Goal: Task Accomplishment & Management: Use online tool/utility

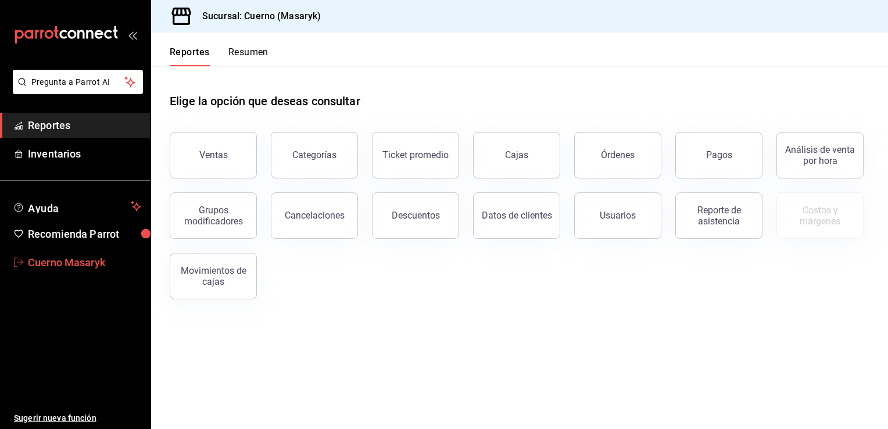
click at [61, 260] on span "Cuerno Masaryk" at bounding box center [84, 263] width 113 height 16
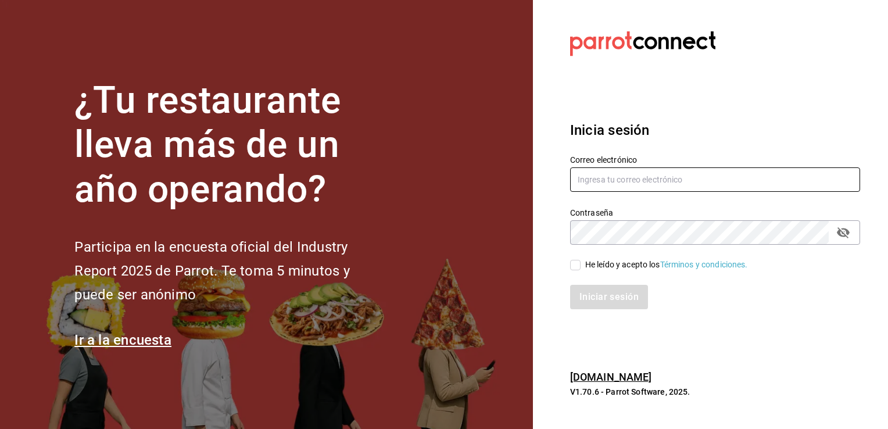
type input "[EMAIL_ADDRESS][DOMAIN_NAME]"
drag, startPoint x: 732, startPoint y: 180, endPoint x: 495, endPoint y: 188, distance: 237.2
click at [495, 188] on div "¿Tu restaurante lleva más de un año operando? Participa en la encuesta oficial …" at bounding box center [444, 214] width 888 height 429
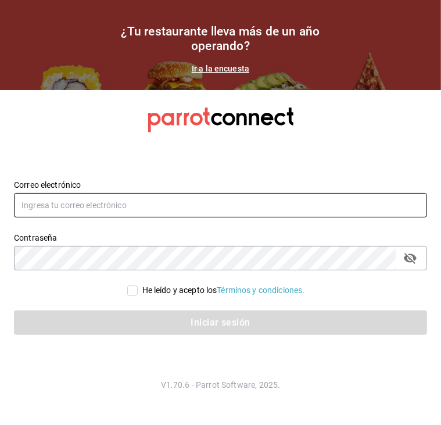
click at [105, 213] on input "text" at bounding box center [220, 205] width 413 height 24
type input "[EMAIL_ADDRESS][DOMAIN_NAME]"
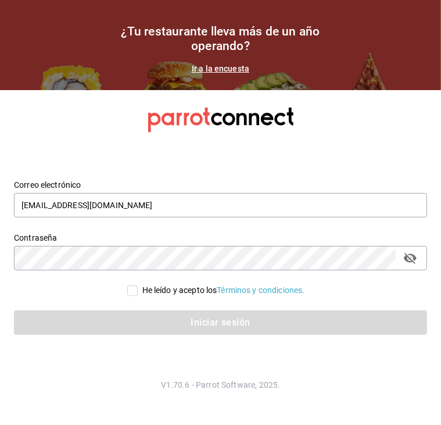
click at [415, 258] on icon "passwordField" at bounding box center [410, 258] width 13 height 11
click at [379, 288] on div "He leído y acepto los Términos y condiciones." at bounding box center [220, 290] width 413 height 12
click at [131, 289] on input "He leído y acepto los Términos y condiciones." at bounding box center [132, 290] width 10 height 10
checkbox input "true"
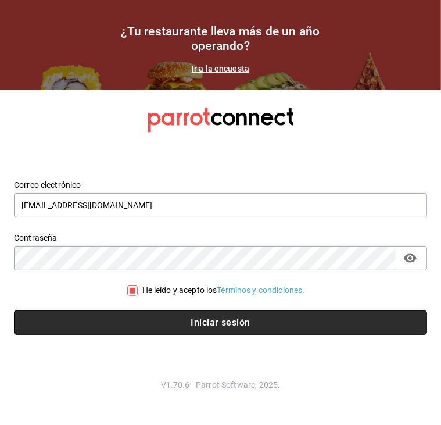
click at [166, 323] on button "Iniciar sesión" at bounding box center [220, 322] width 413 height 24
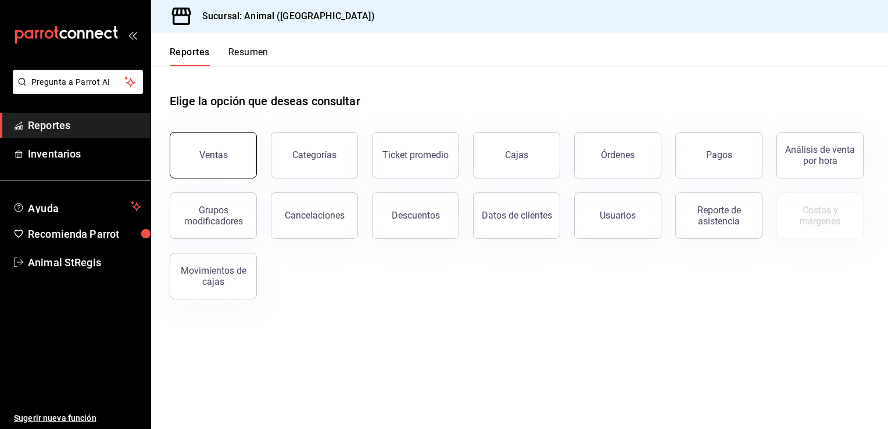
click at [235, 148] on button "Ventas" at bounding box center [213, 155] width 87 height 46
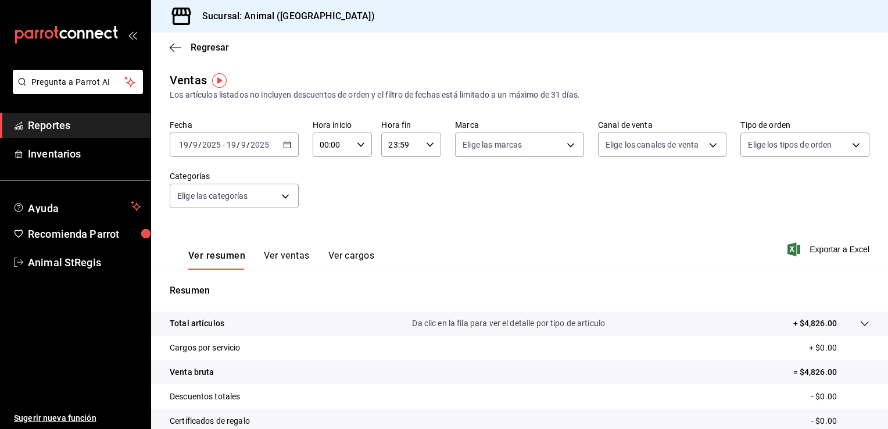
click at [440, 62] on div "Regresar" at bounding box center [519, 48] width 737 height 30
click at [286, 146] on icon "button" at bounding box center [287, 145] width 8 height 8
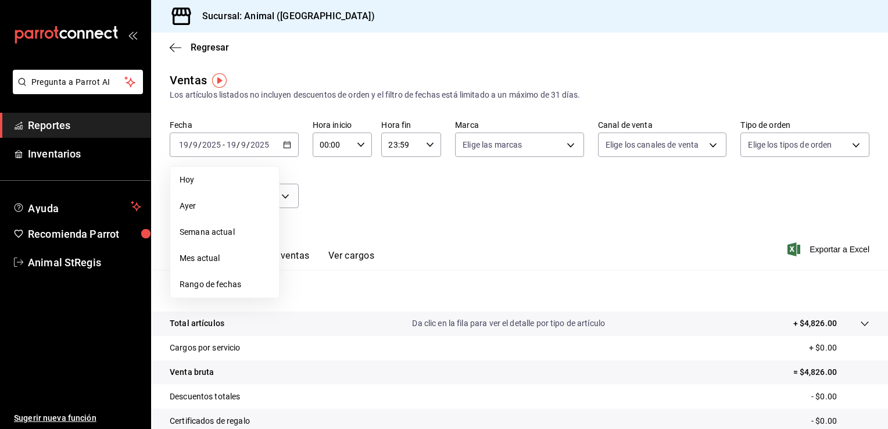
click at [225, 281] on span "Rango de fechas" at bounding box center [225, 284] width 90 height 12
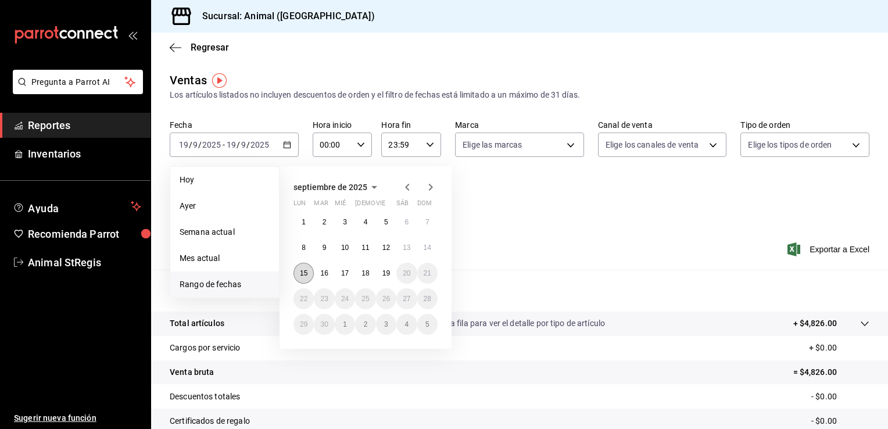
click at [303, 268] on button "15" at bounding box center [303, 273] width 20 height 21
click at [383, 273] on abbr "19" at bounding box center [386, 273] width 8 height 8
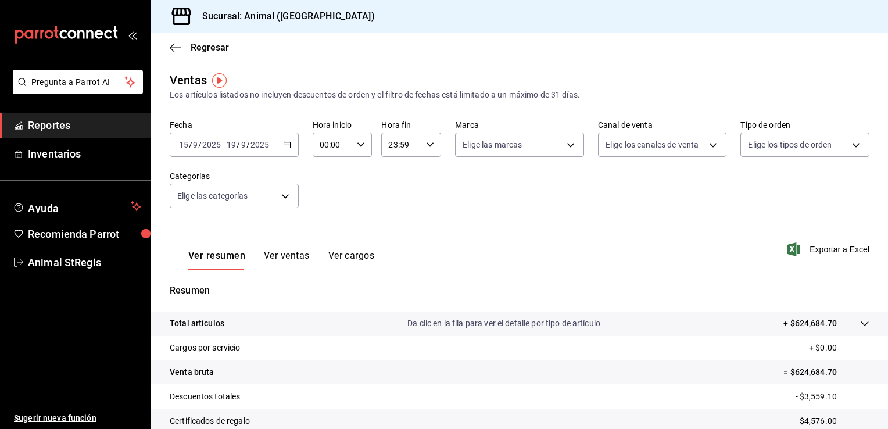
click at [357, 148] on icon "button" at bounding box center [361, 145] width 8 height 8
click at [324, 231] on span "05" at bounding box center [325, 233] width 11 height 9
type input "05:00"
click at [440, 188] on div at bounding box center [444, 214] width 888 height 429
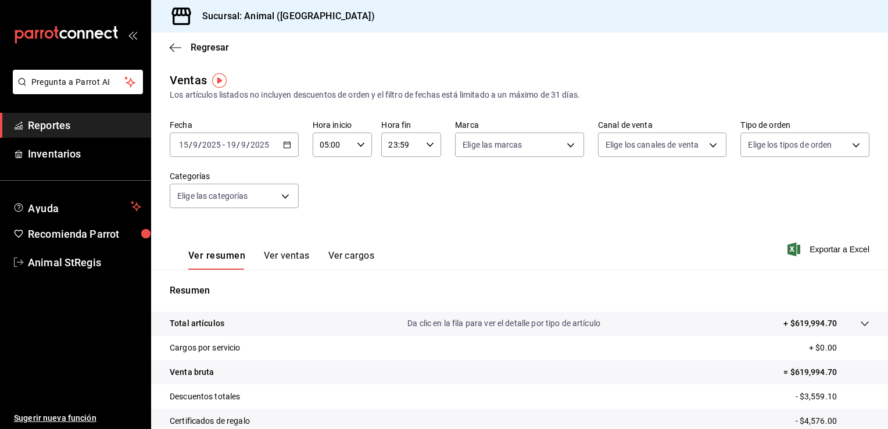
click at [440, 123] on label "Marca" at bounding box center [519, 125] width 129 height 8
click at [440, 143] on body "Pregunta a Parrot AI Reportes Inventarios Ayuda Recomienda Parrot Animal StRegi…" at bounding box center [444, 214] width 888 height 429
click at [440, 224] on span "Animal (St Regis)" at bounding box center [539, 229] width 113 height 12
type input "3f39fcdc-c8c4-4fff-883a-47b345d9391c"
checkbox input "true"
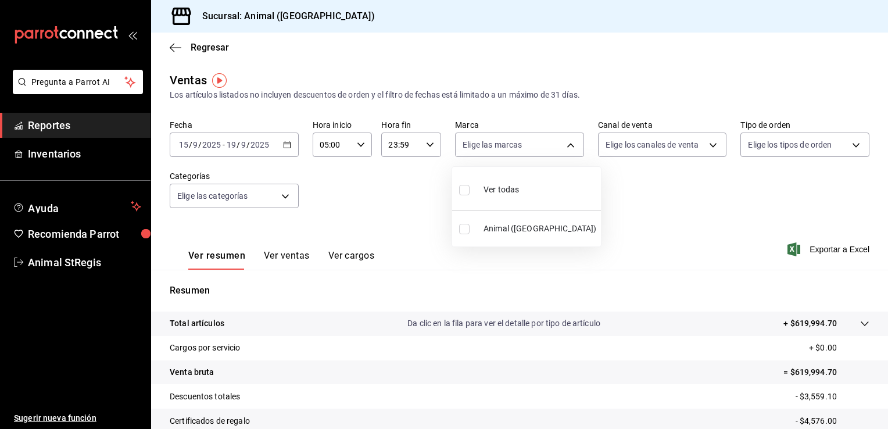
checkbox input "true"
click at [440, 149] on div at bounding box center [444, 214] width 888 height 429
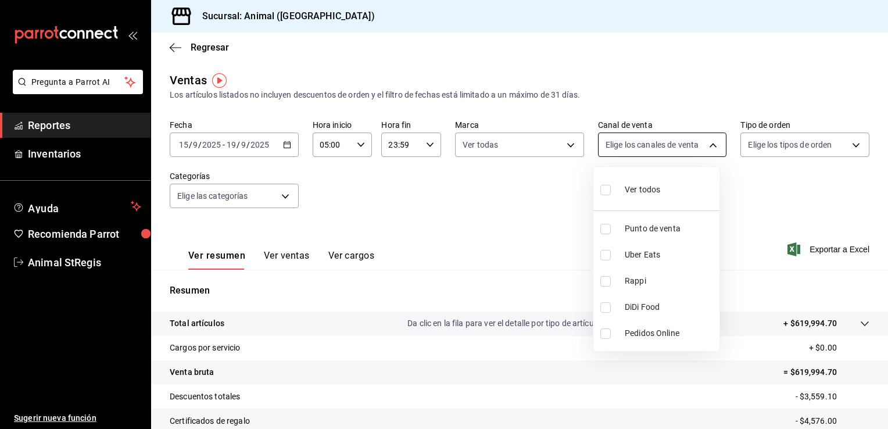
click at [440, 142] on body "Pregunta a Parrot AI Reportes Inventarios Ayuda Recomienda Parrot Animal StRegi…" at bounding box center [444, 214] width 888 height 429
click at [440, 188] on span "Ver todos" at bounding box center [642, 190] width 35 height 12
type input "PARROT,UBER_EATS,RAPPI,DIDI_FOOD,ONLINE"
checkbox input "true"
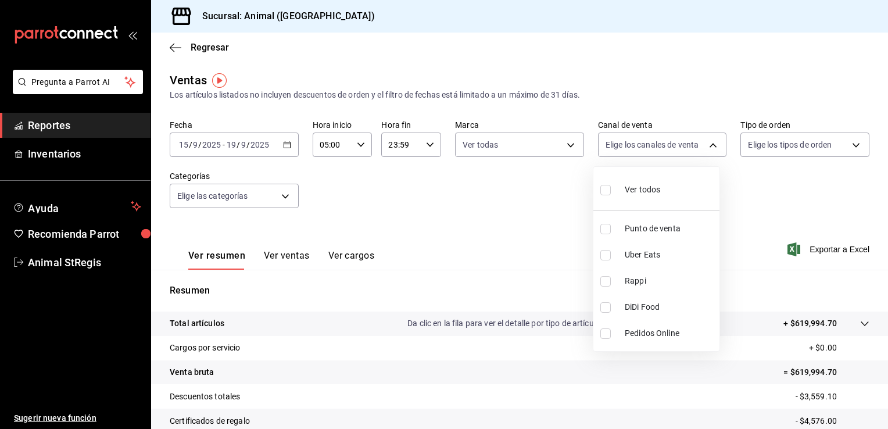
checkbox input "true"
click at [440, 146] on div at bounding box center [444, 214] width 888 height 429
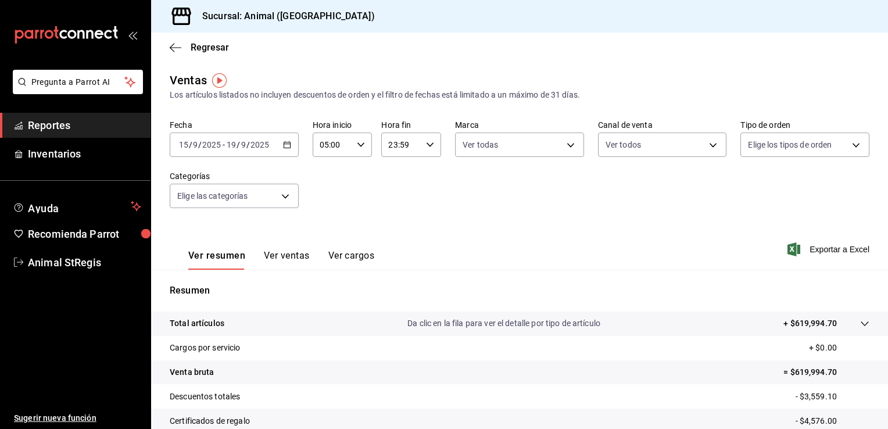
click at [440, 146] on body "Pregunta a Parrot AI Reportes Inventarios Ayuda Recomienda Parrot Animal StRegi…" at bounding box center [444, 214] width 888 height 429
click at [440, 185] on span "Ver todos" at bounding box center [782, 190] width 35 height 12
type input "3f245141-8cb2-4099-bf0f-bc16ed99609a,be50bec9-a7ef-41cc-9154-7015b9ad380c,EXTER…"
checkbox input "true"
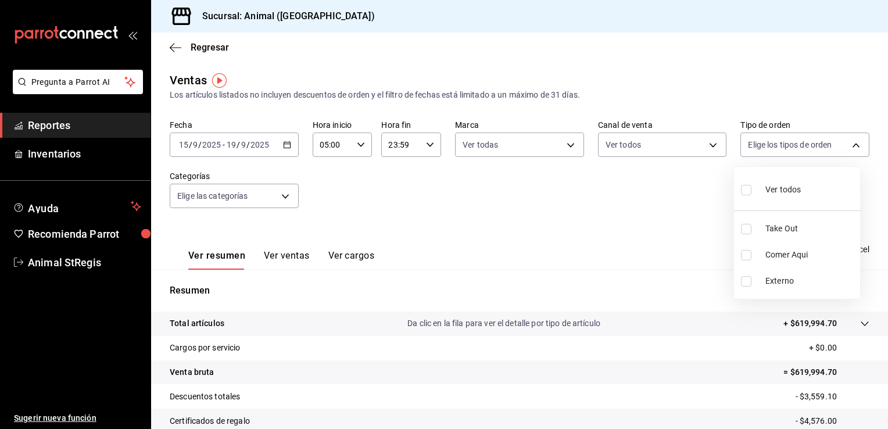
checkbox input "true"
click at [277, 189] on div at bounding box center [444, 214] width 888 height 429
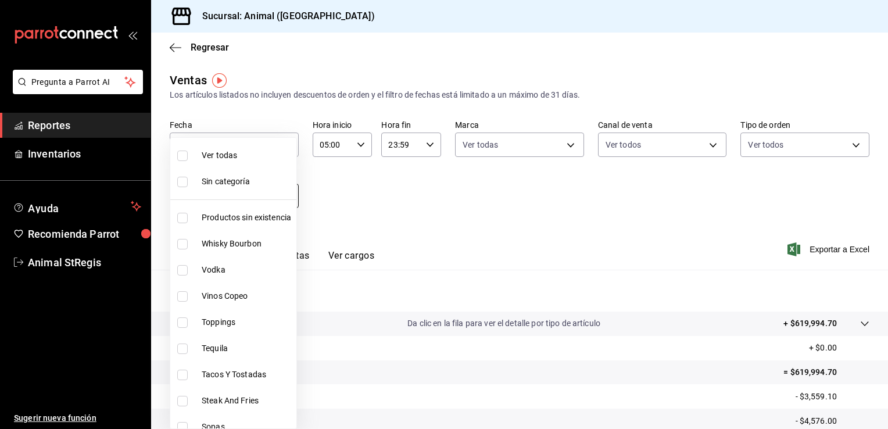
click at [281, 196] on body "Pregunta a Parrot AI Reportes Inventarios Ayuda Recomienda Parrot Animal StRegi…" at bounding box center [444, 214] width 888 height 429
click at [227, 148] on li "Ver todas" at bounding box center [233, 155] width 126 height 26
type input "ab590da7-d0c4-47a8-ac4f-44aecaaca930,928f1d8c-49b4-4cad-a5c8-35f7885dcb7c,2440b…"
checkbox input "true"
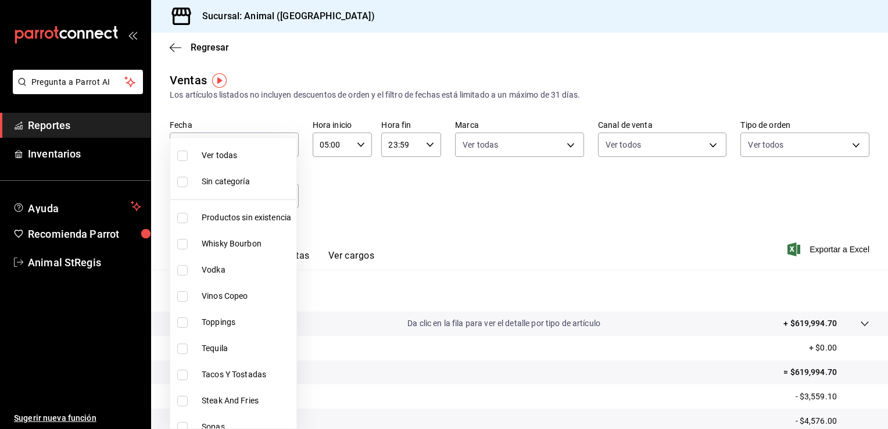
checkbox input "true"
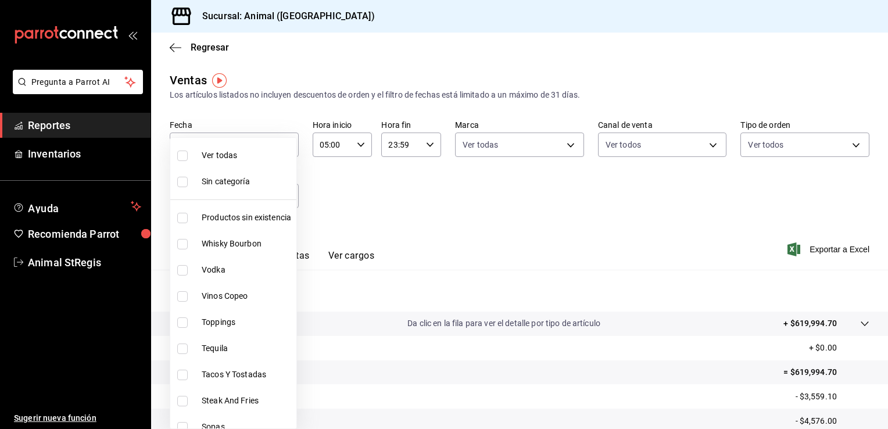
checkbox input "true"
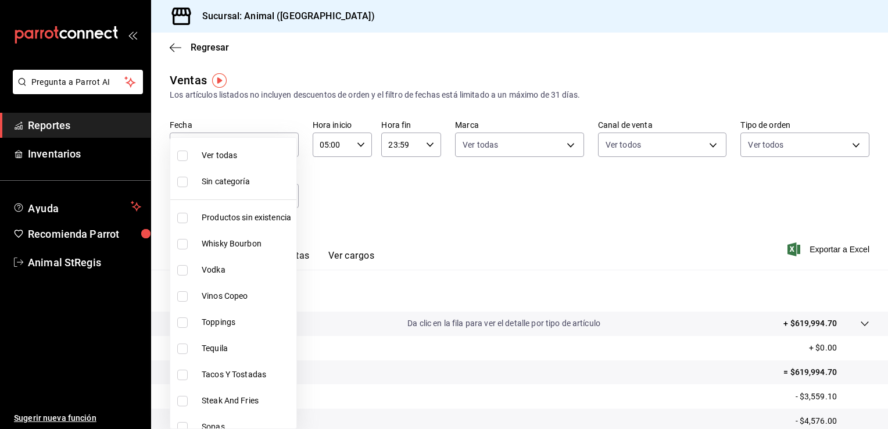
checkbox input "true"
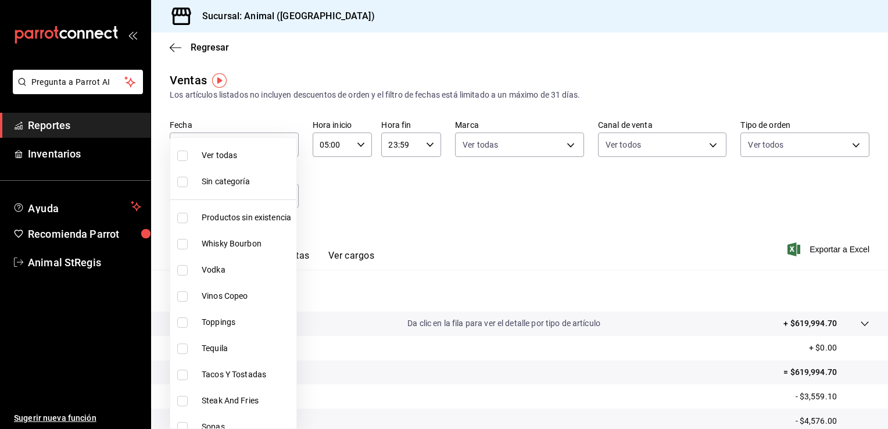
checkbox input "true"
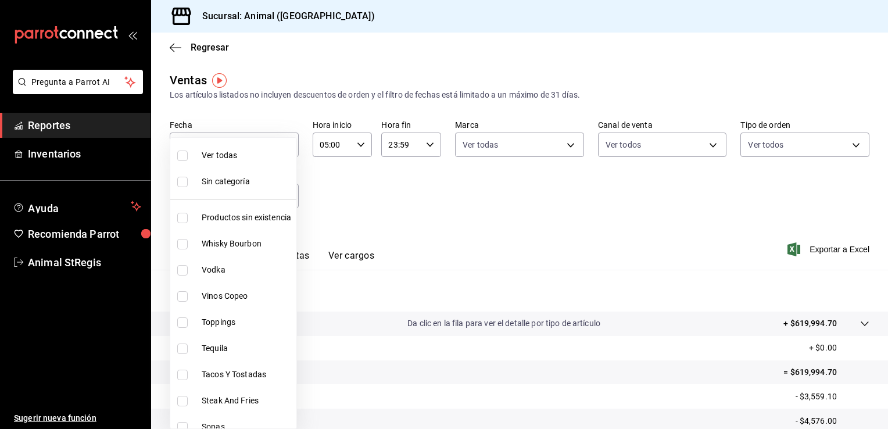
checkbox input "true"
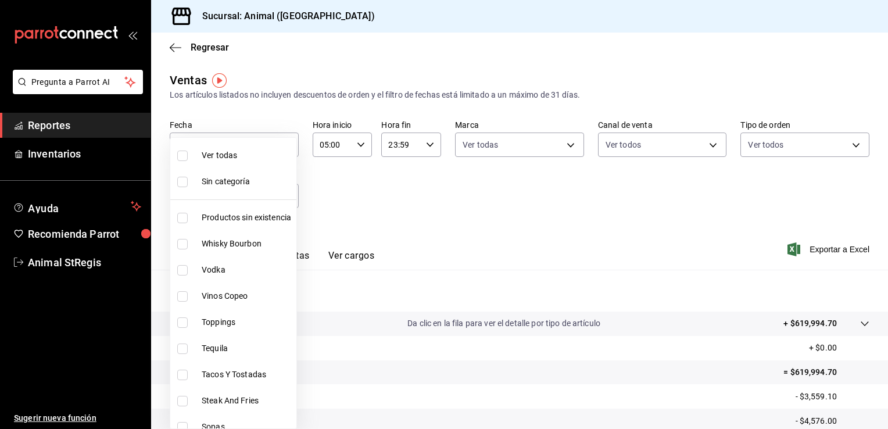
checkbox input "true"
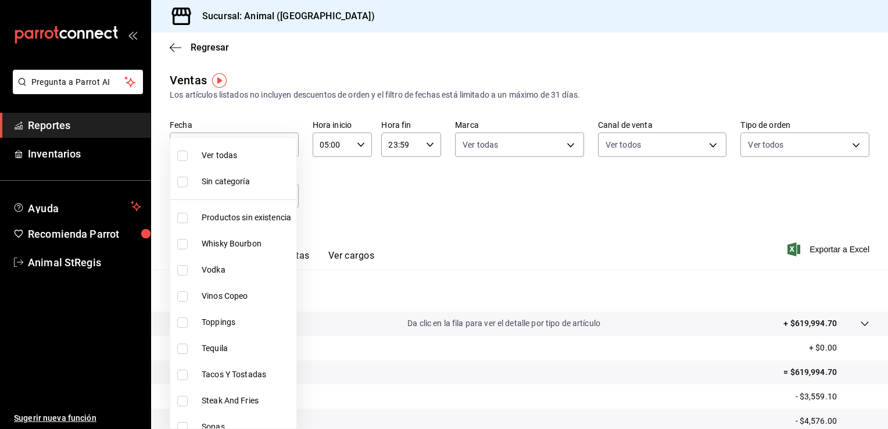
checkbox input "true"
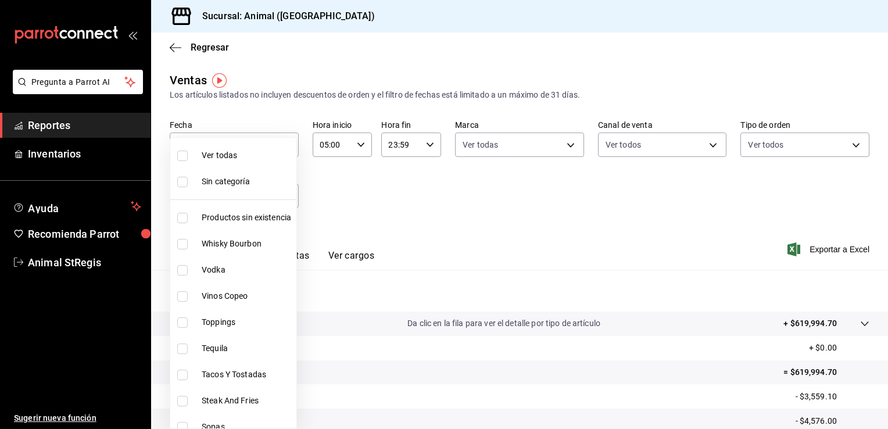
checkbox input "true"
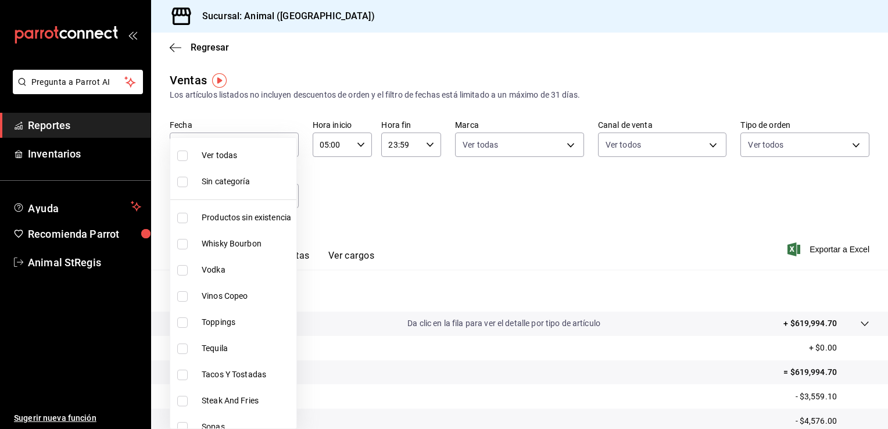
checkbox input "true"
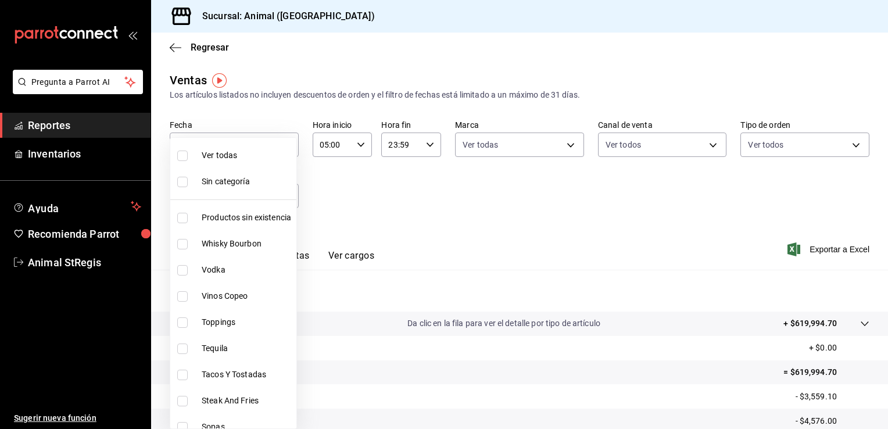
checkbox input "true"
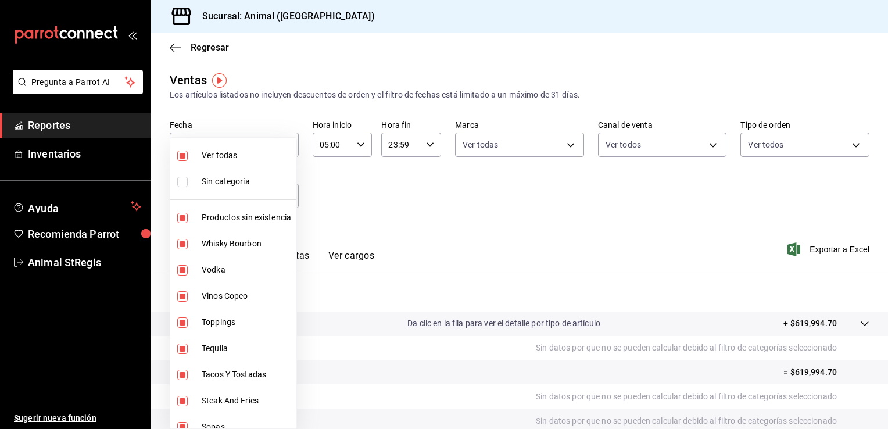
click at [440, 216] on div at bounding box center [444, 214] width 888 height 429
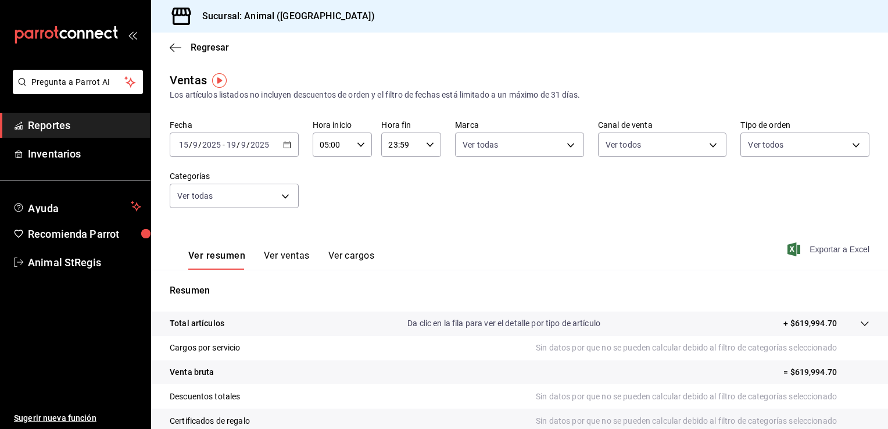
click at [440, 246] on span "Exportar a Excel" at bounding box center [830, 249] width 80 height 14
click at [440, 250] on span "Exportar a Excel" at bounding box center [830, 249] width 80 height 14
